Goal: Task Accomplishment & Management: Use online tool/utility

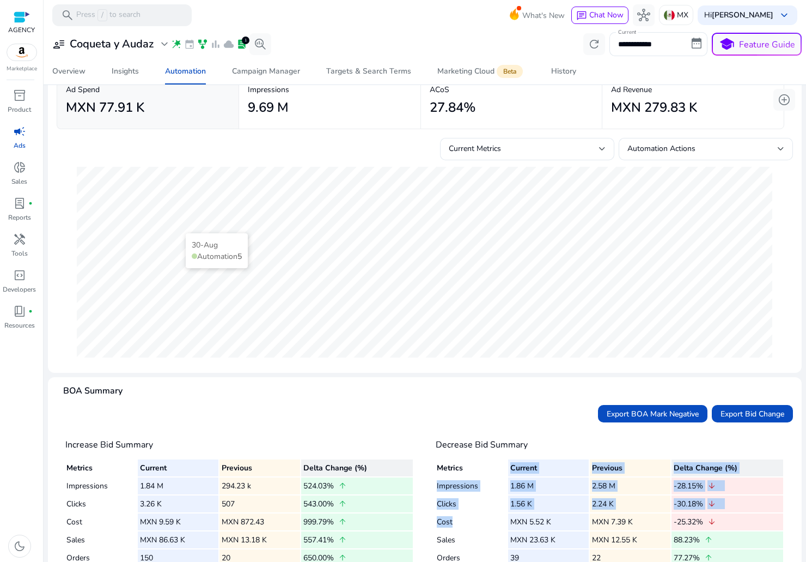
scroll to position [48, 0]
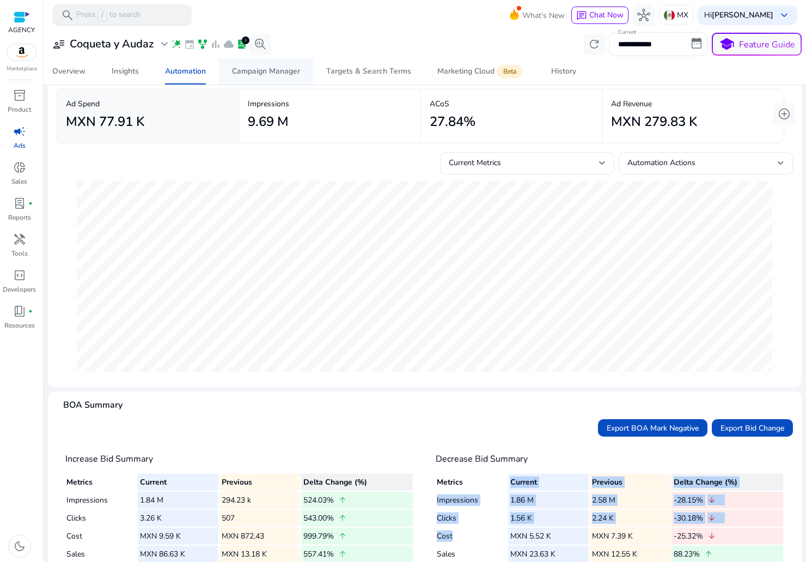
click at [255, 69] on div "Campaign Manager" at bounding box center [266, 72] width 68 height 8
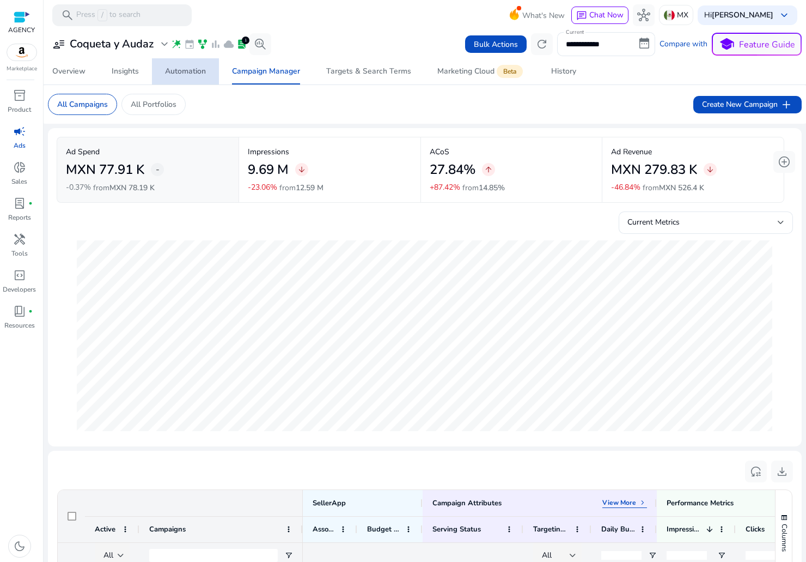
click at [184, 68] on div "Automation" at bounding box center [185, 72] width 41 height 8
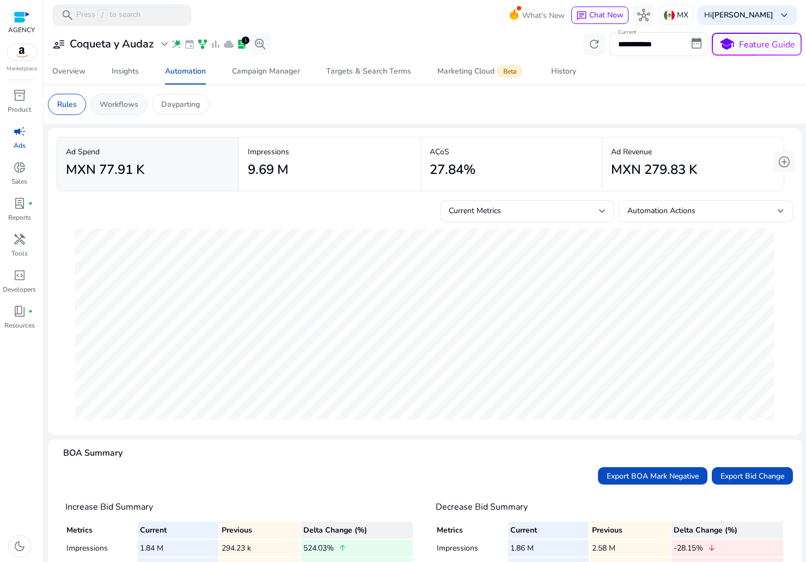
click at [130, 103] on p "Workflows" at bounding box center [119, 104] width 39 height 11
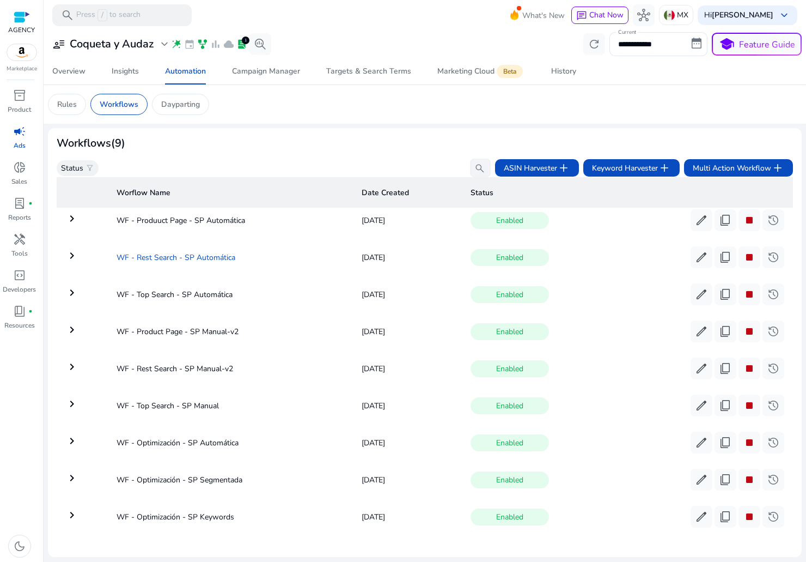
scroll to position [19, 0]
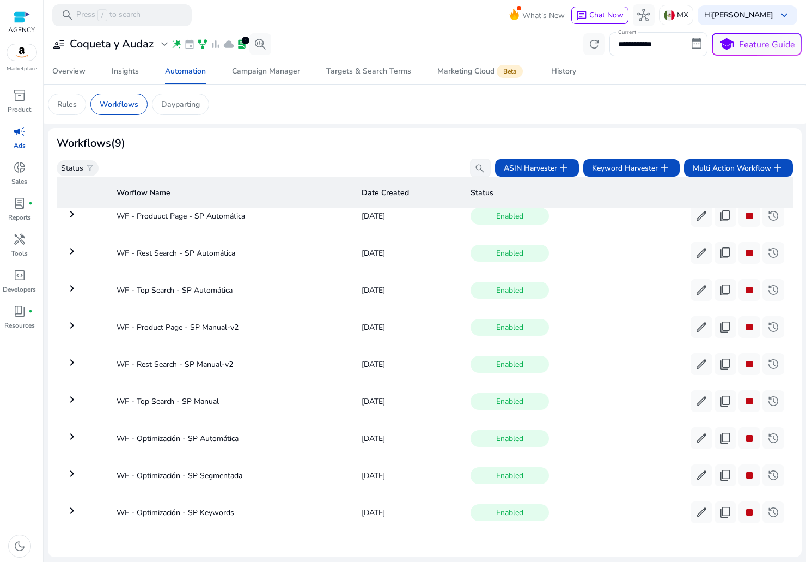
click at [85, 472] on td "keyboard_arrow_right" at bounding box center [82, 475] width 51 height 28
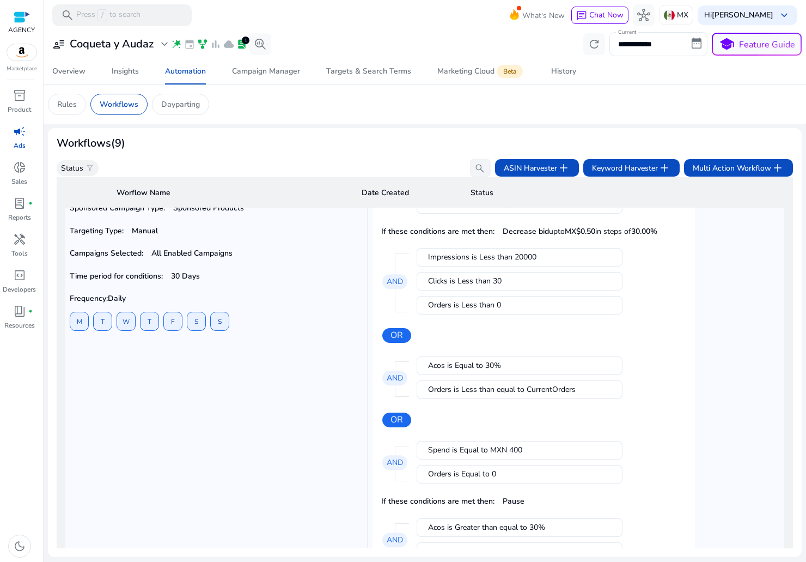
scroll to position [362, 0]
